Goal: Task Accomplishment & Management: Complete application form

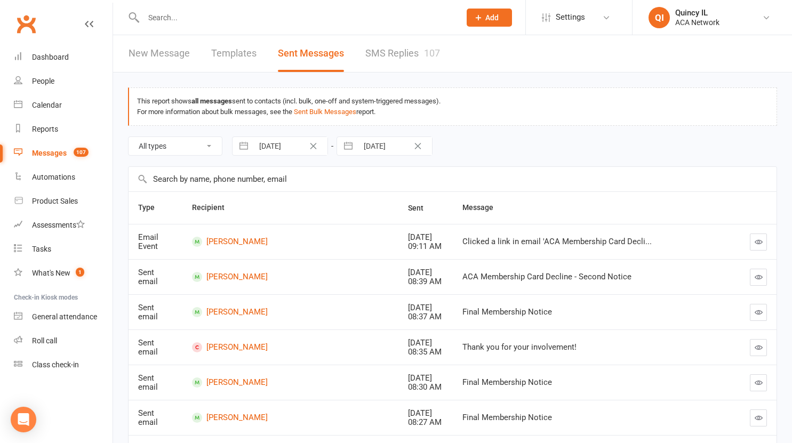
click at [160, 18] on input "text" at bounding box center [296, 17] width 313 height 15
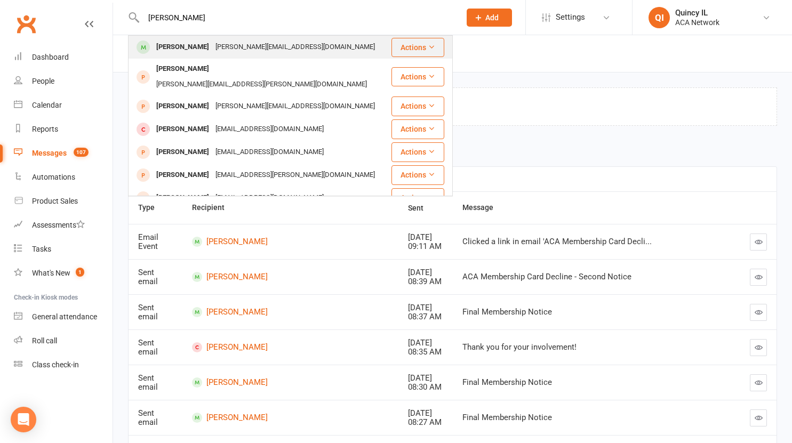
type input "[PERSON_NAME]"
click at [188, 50] on div "[PERSON_NAME]" at bounding box center [182, 46] width 59 height 15
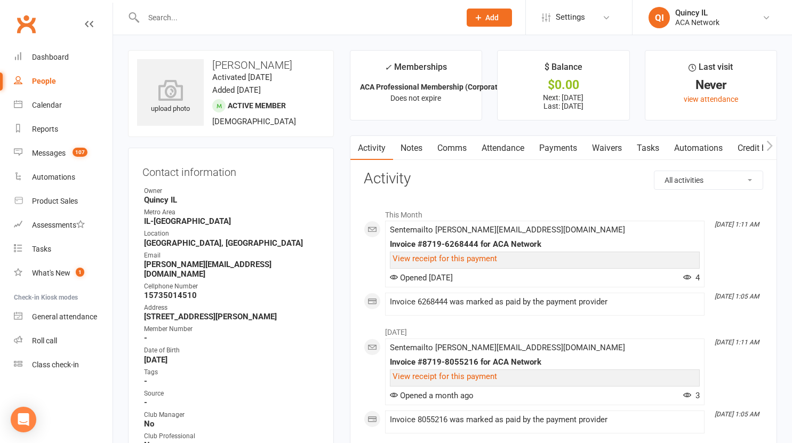
click at [564, 150] on link "Payments" at bounding box center [558, 148] width 53 height 25
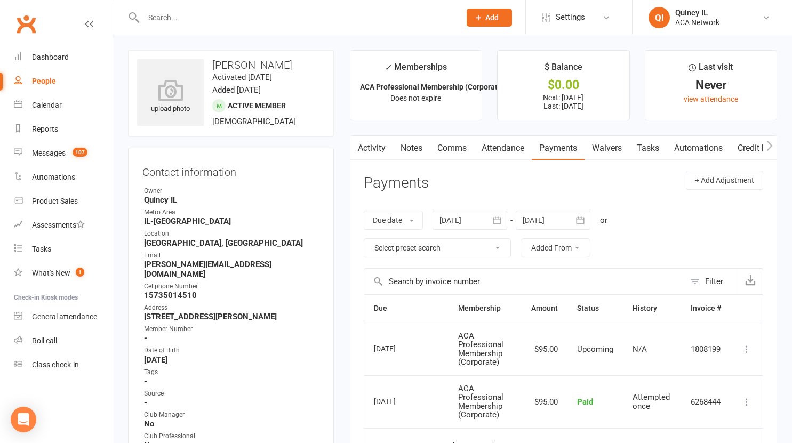
click at [612, 148] on link "Waivers" at bounding box center [607, 148] width 45 height 25
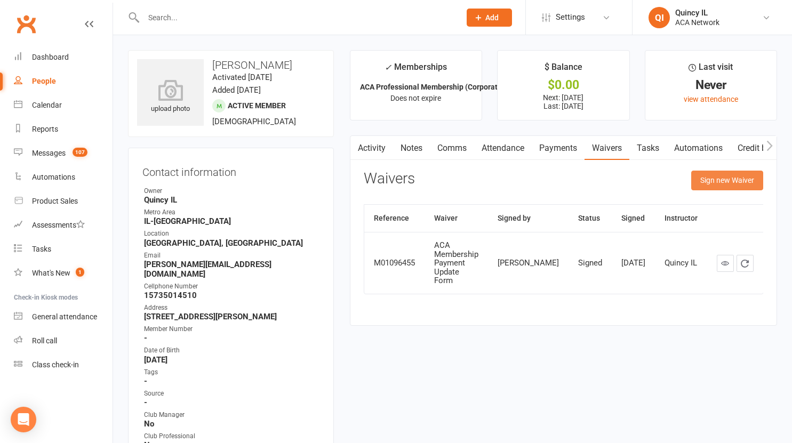
click at [718, 184] on button "Sign new Waiver" at bounding box center [727, 180] width 72 height 19
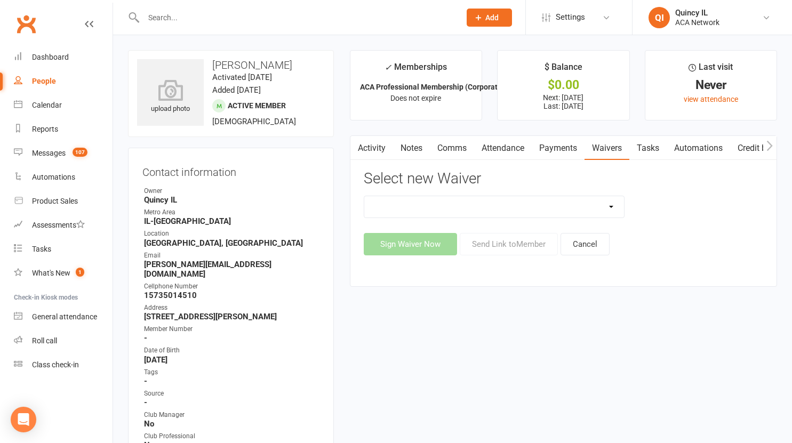
click at [490, 209] on select "ACA Business Club Membership Application ACA Membership Payment Update Form" at bounding box center [494, 206] width 260 height 21
select select "10856"
click at [364, 196] on select "ACA Business Club Membership Application ACA Membership Payment Update Form" at bounding box center [494, 206] width 260 height 21
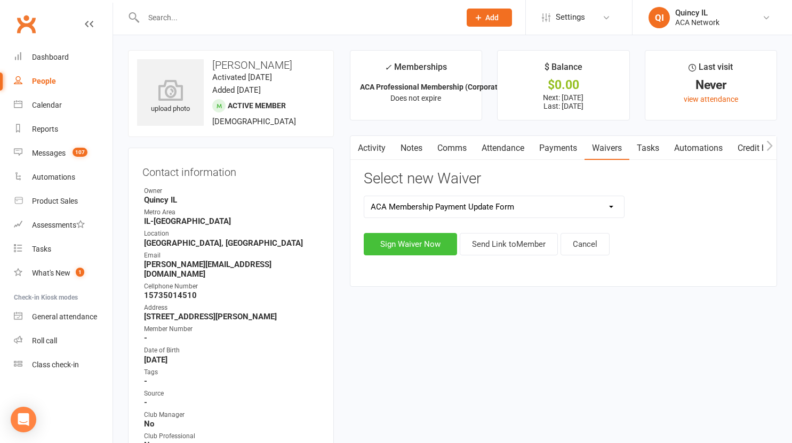
click at [419, 244] on button "Sign Waiver Now" at bounding box center [410, 244] width 93 height 22
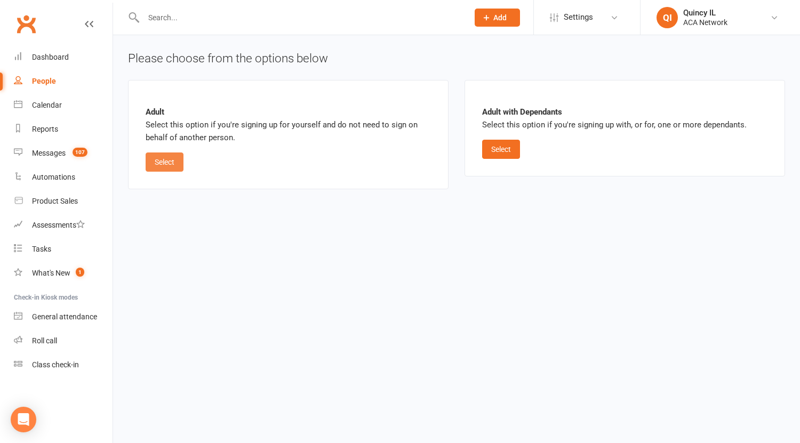
click at [160, 161] on button "Select" at bounding box center [165, 162] width 38 height 19
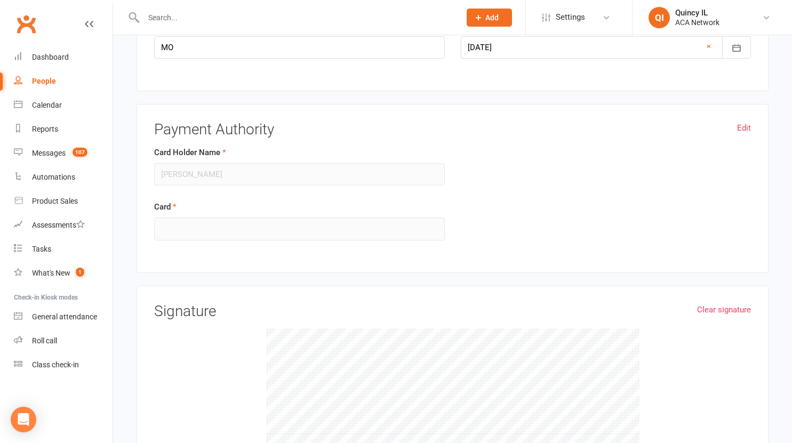
scroll to position [474, 0]
click at [741, 126] on link "Edit" at bounding box center [744, 127] width 14 height 13
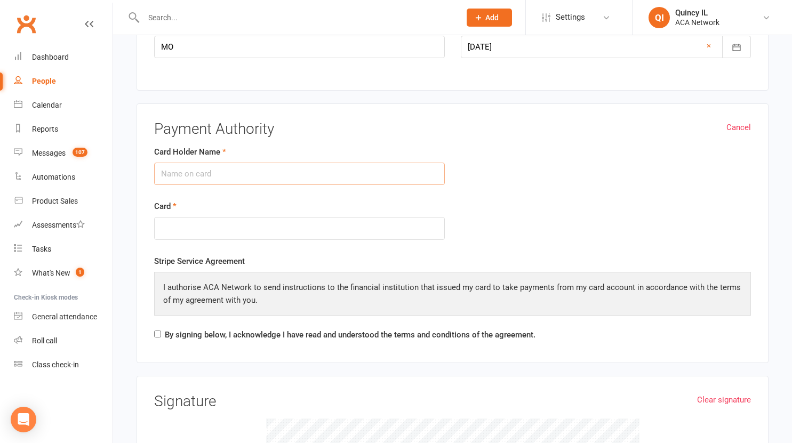
click at [268, 177] on input "Card Holder Name" at bounding box center [299, 174] width 291 height 22
type input "k"
type input "[PERSON_NAME]"
click at [155, 332] on input "By signing below, I acknowledge I have read and understood the terms and condit…" at bounding box center [157, 334] width 7 height 7
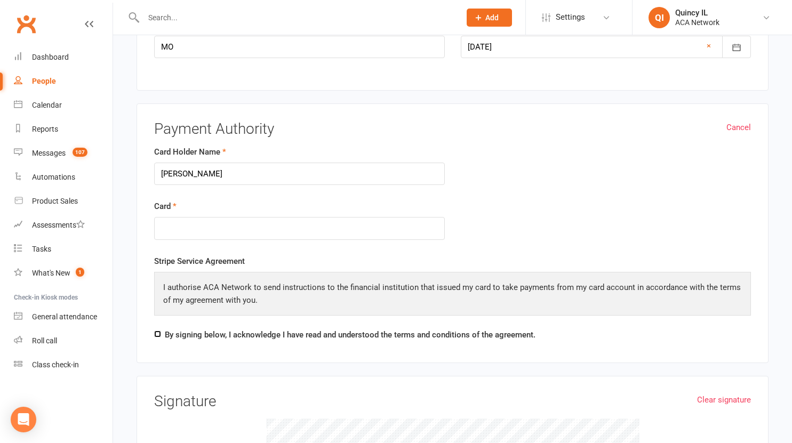
checkbox input "true"
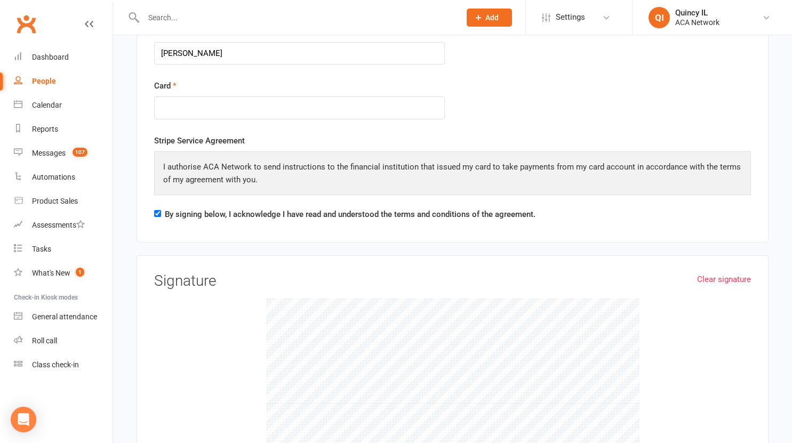
scroll to position [811, 0]
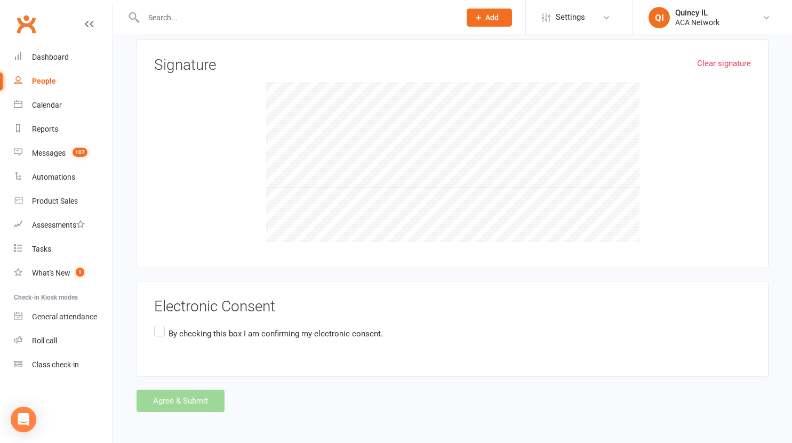
click at [162, 332] on label "By checking this box I am confirming my electronic consent." at bounding box center [268, 334] width 229 height 21
click at [161, 324] on input "By checking this box I am confirming my electronic consent." at bounding box center [157, 324] width 7 height 0
click at [172, 394] on button "Agree & Submit" at bounding box center [181, 401] width 88 height 22
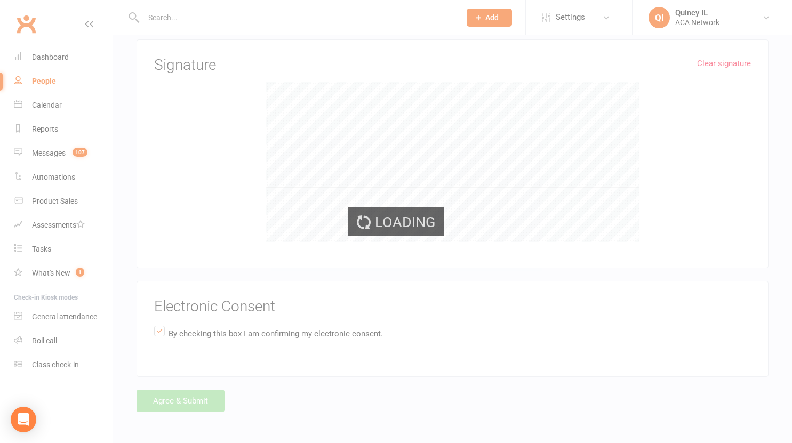
scroll to position [0, 0]
